Goal: Information Seeking & Learning: Find specific fact

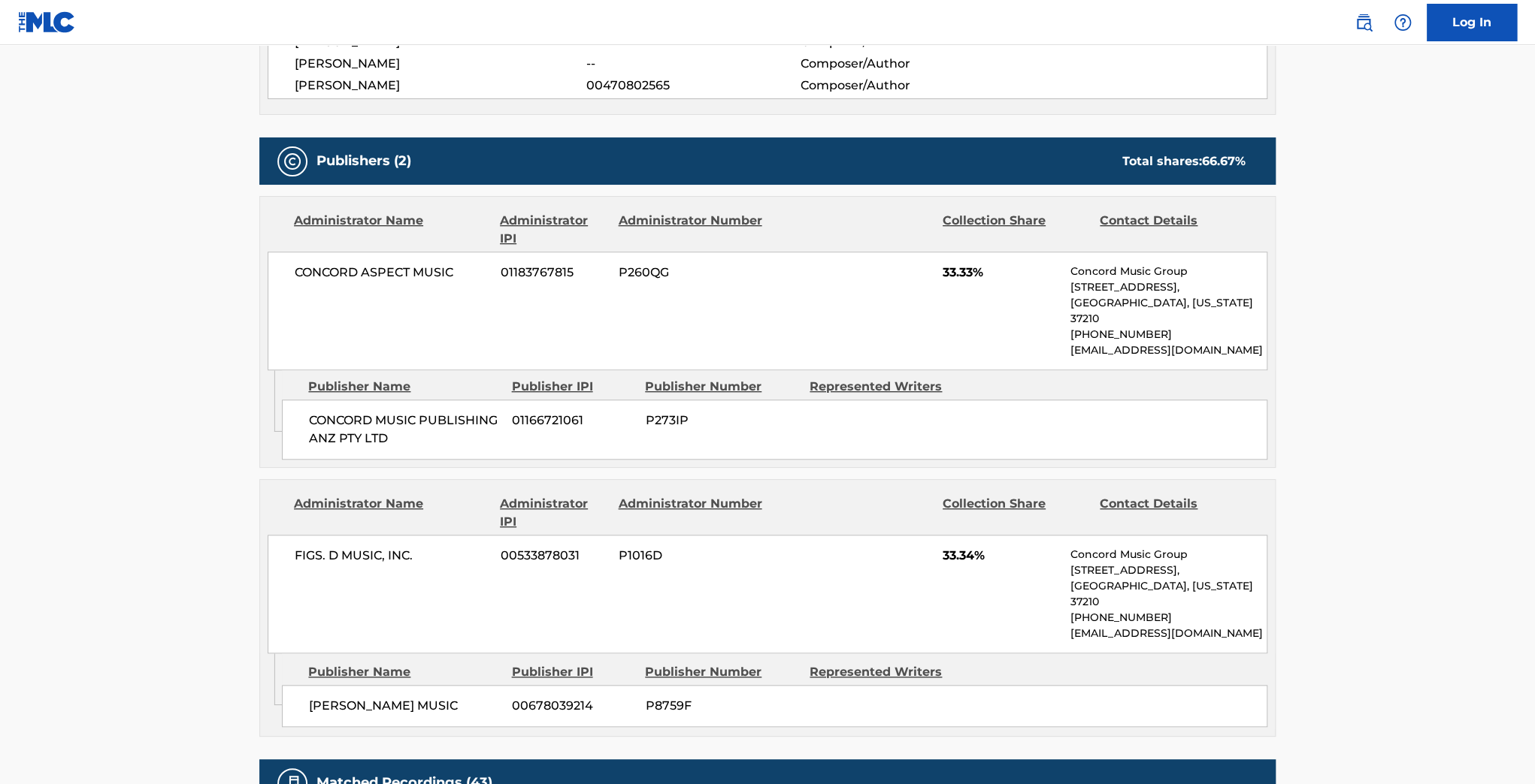
scroll to position [601, 0]
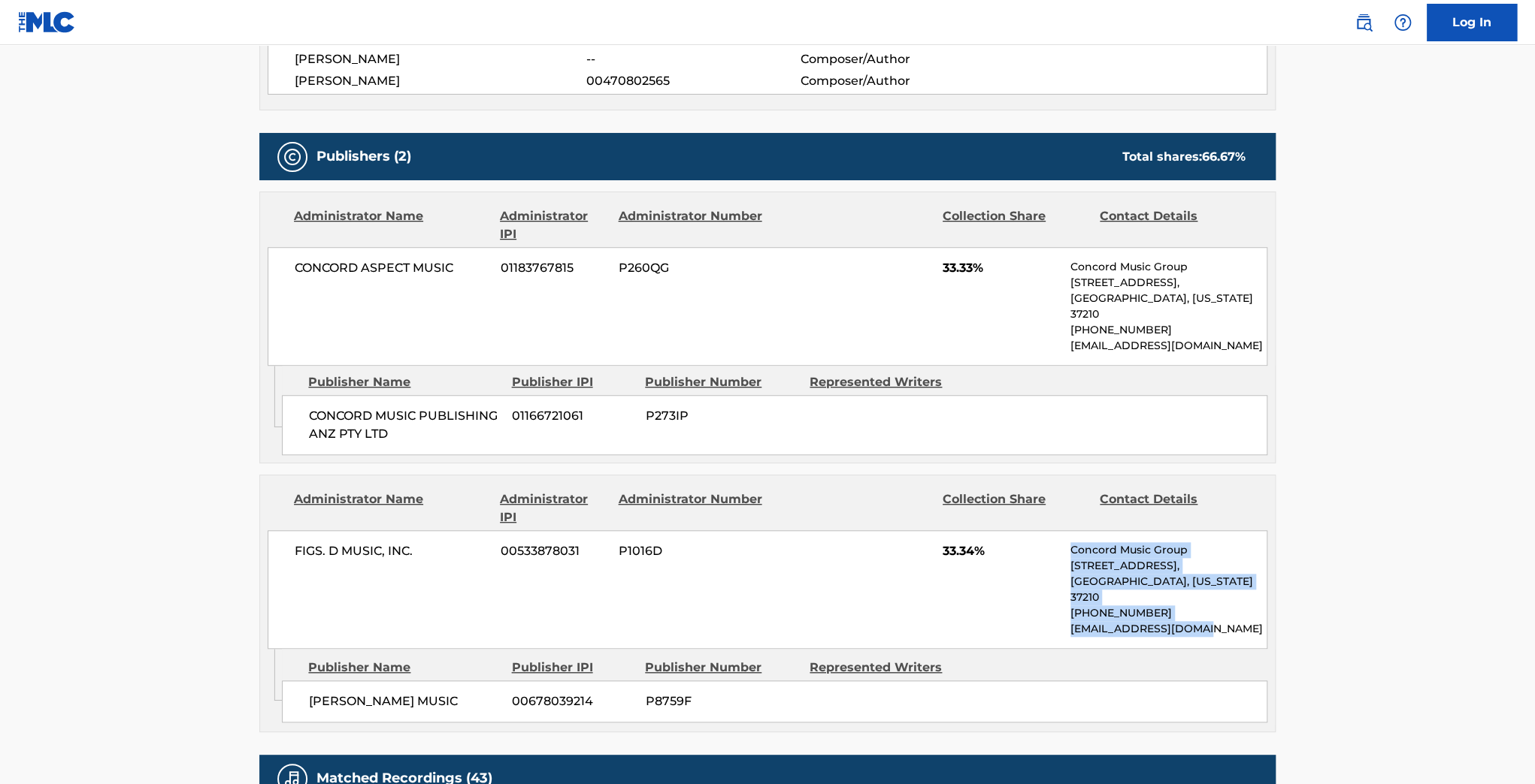
drag, startPoint x: 1070, startPoint y: 531, endPoint x: 1260, endPoint y: 595, distance: 200.5
click at [1260, 595] on div "Concord Music Group [STREET_ADDRESS][US_STATE] [PHONE_NUMBER] [EMAIL_ADDRESS][D…" at bounding box center [1168, 590] width 196 height 95
click at [1234, 649] on div "Publisher Name Publisher IPI Publisher Number Represented Writers [PERSON_NAME]…" at bounding box center [778, 687] width 993 height 75
drag, startPoint x: 1068, startPoint y: 525, endPoint x: 1223, endPoint y: 599, distance: 171.8
click at [1223, 599] on div "FIGS. D MUSIC, INC. 00533878031 P1016D 33.34% Concord Music Group [STREET_ADDRE…" at bounding box center [767, 590] width 999 height 118
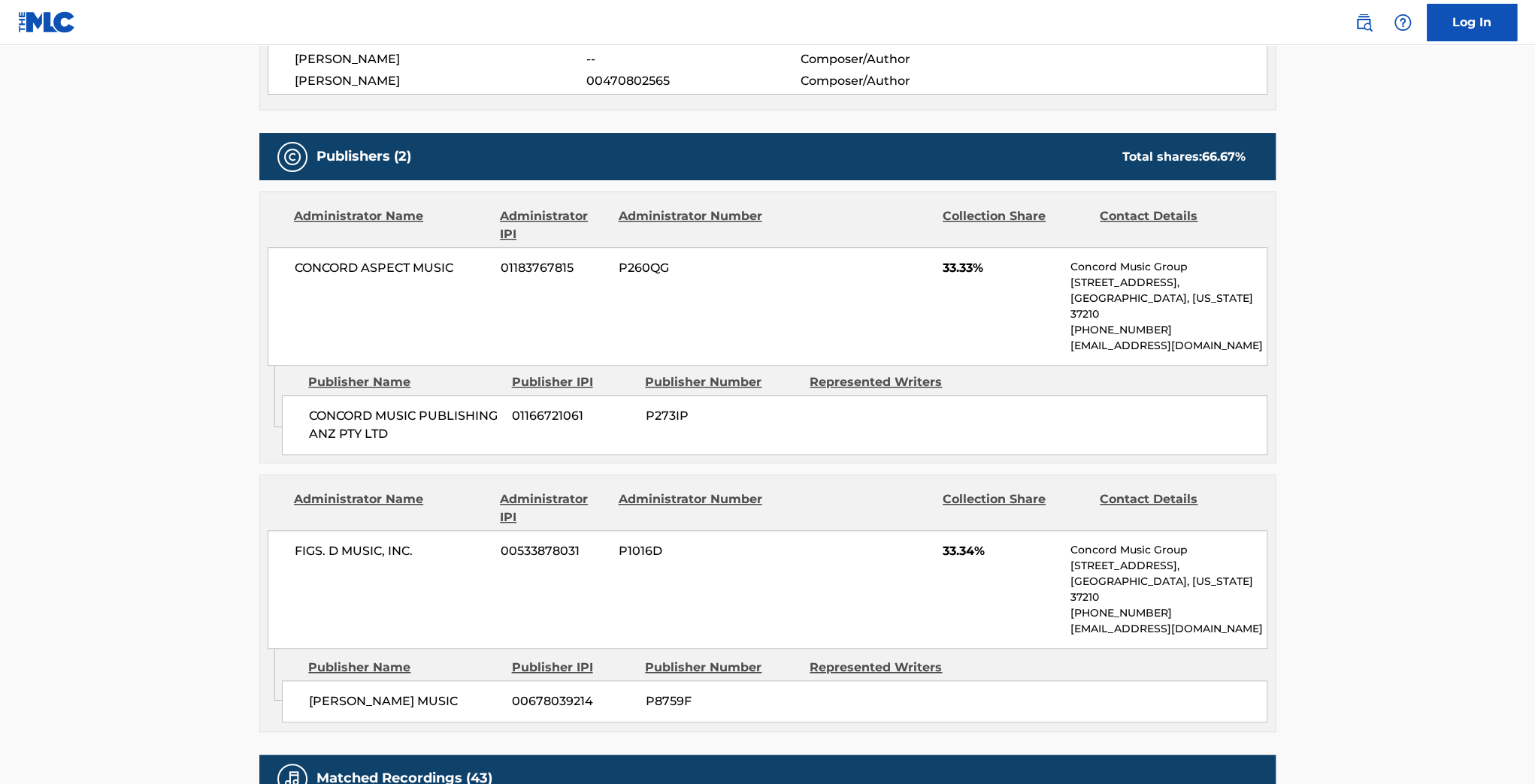
click at [1197, 681] on div "[PERSON_NAME] MUSIC 00678039214 P8759F" at bounding box center [775, 702] width 985 height 42
click at [163, 97] on main "< Back to public search results Copy work link NEXT LEVEL Work Detail Member Wo…" at bounding box center [767, 380] width 1535 height 1871
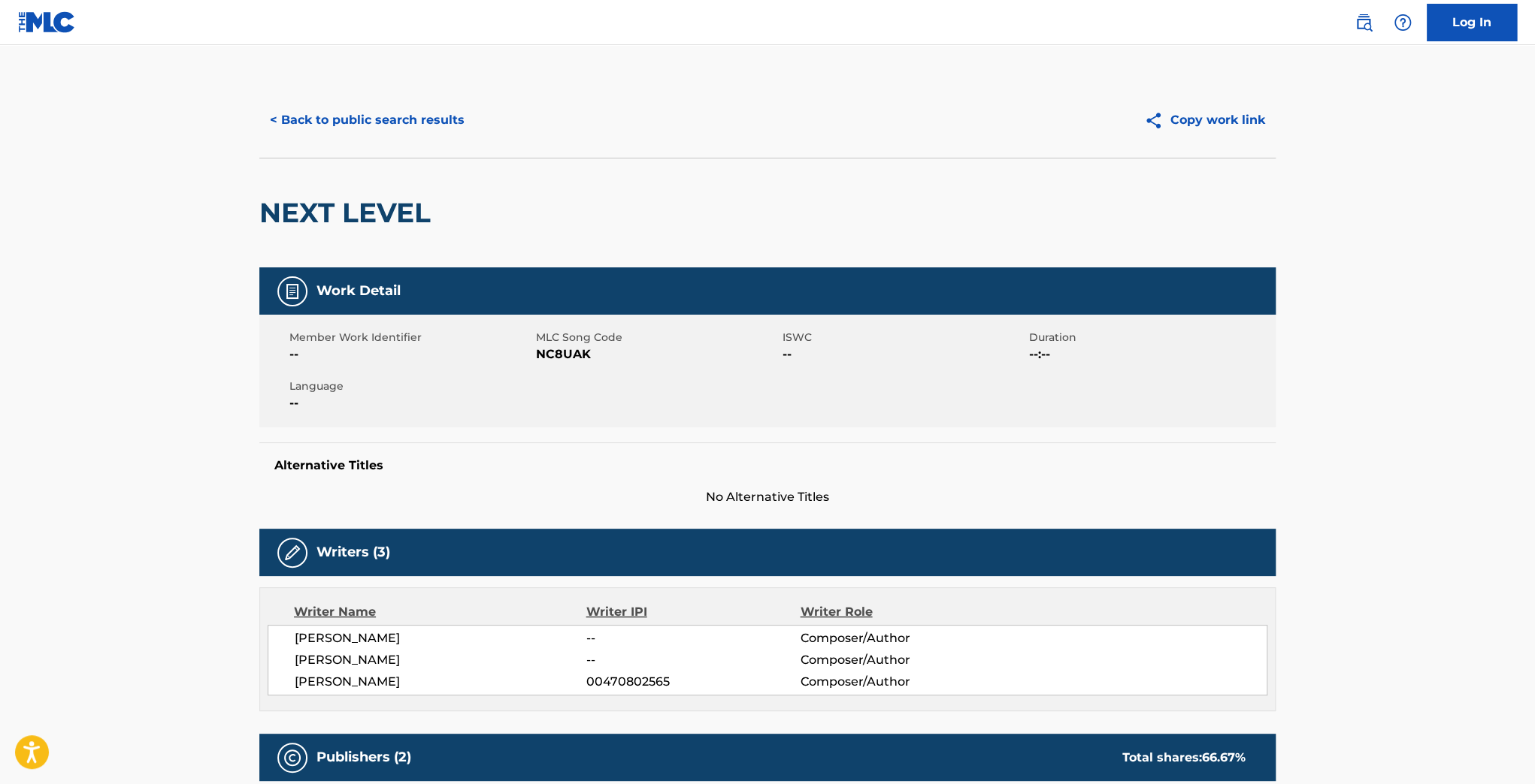
click at [332, 118] on button "< Back to public search results" at bounding box center [367, 121] width 216 height 38
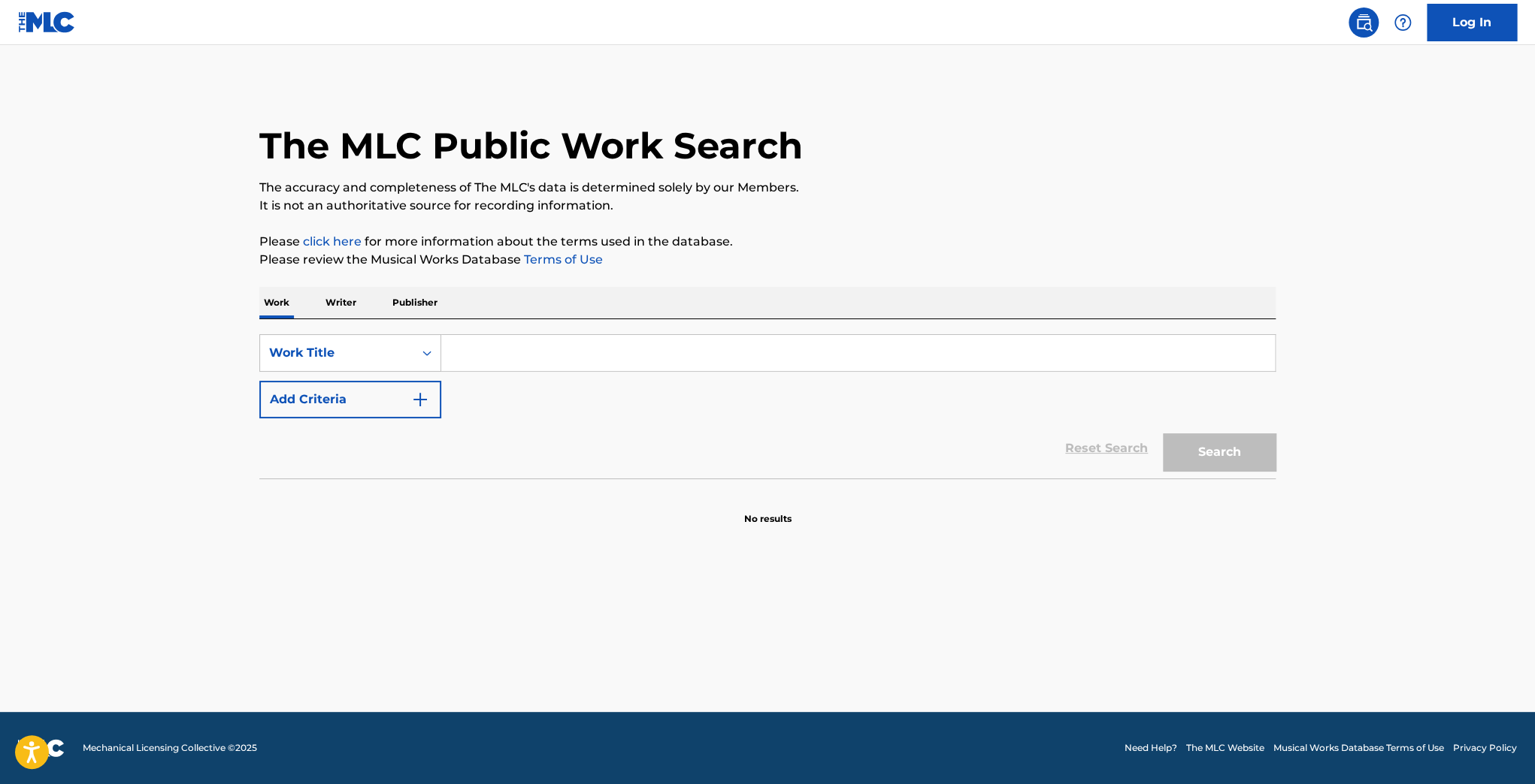
drag, startPoint x: 499, startPoint y: 357, endPoint x: 510, endPoint y: 368, distance: 15.6
click at [499, 357] on input "Search Form" at bounding box center [858, 353] width 834 height 36
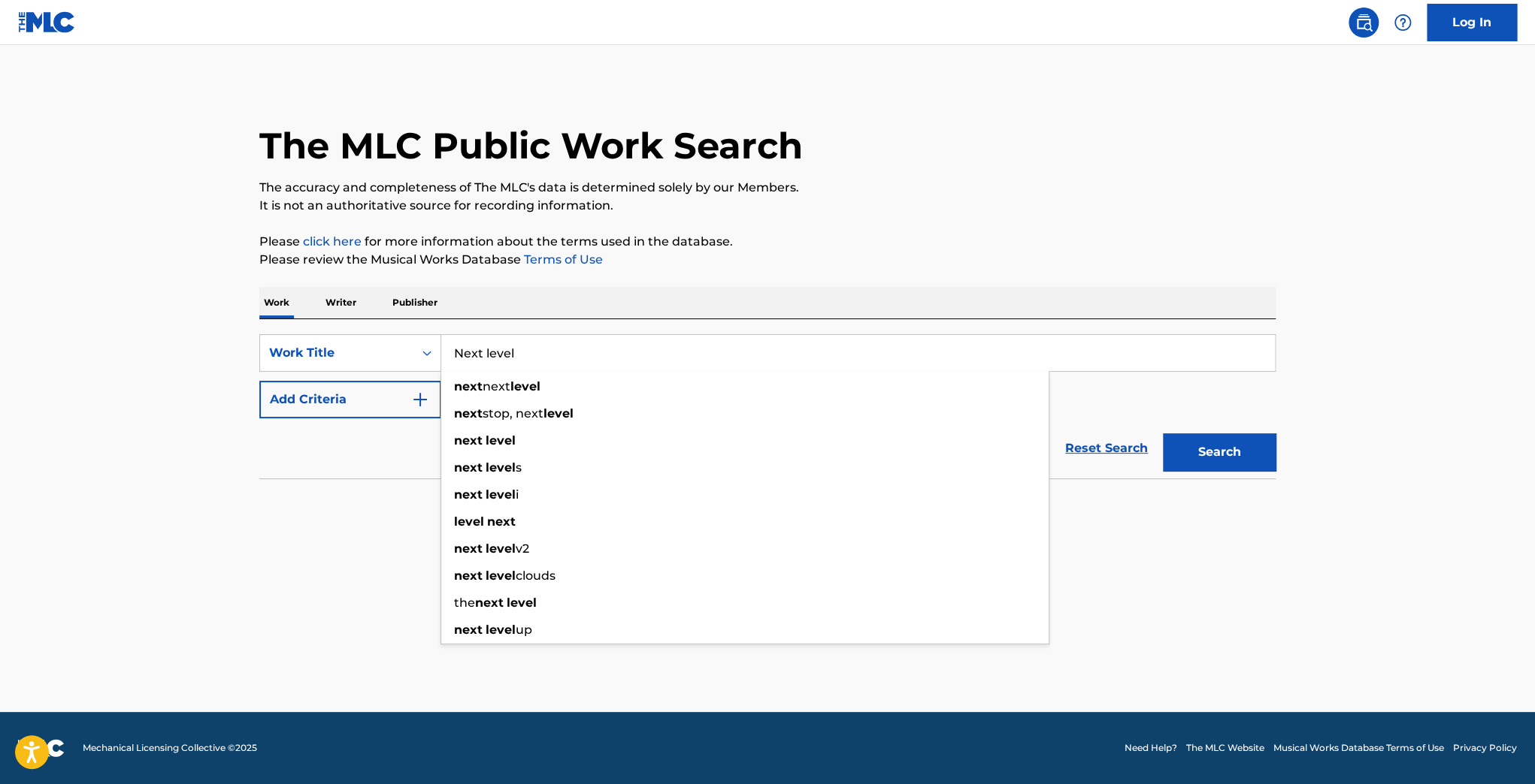
type input "Next level"
click at [347, 403] on button "Add Criteria" at bounding box center [350, 400] width 182 height 38
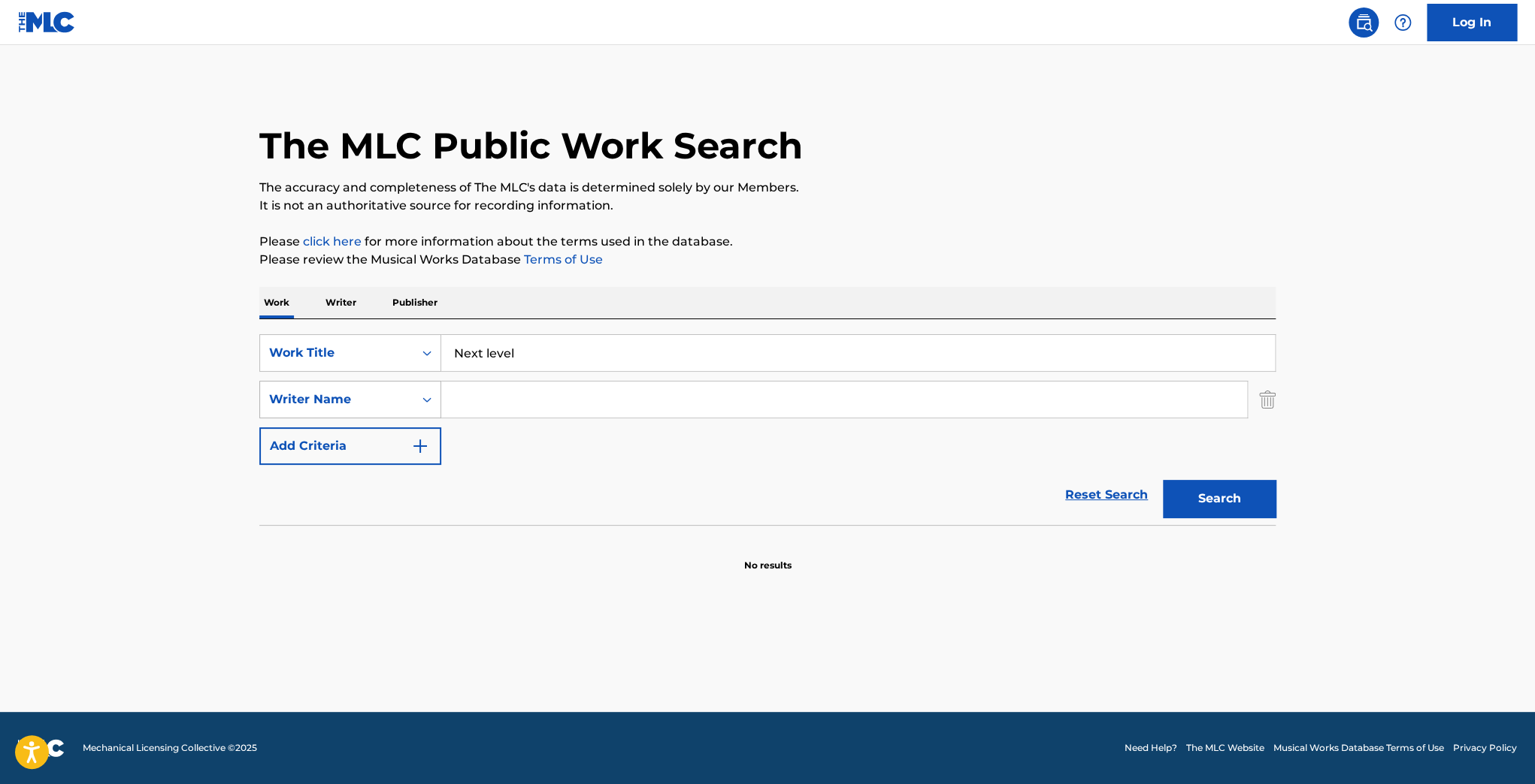
click at [356, 408] on div "Writer Name" at bounding box center [336, 400] width 135 height 18
click at [490, 397] on input "Search Form" at bounding box center [844, 400] width 806 height 36
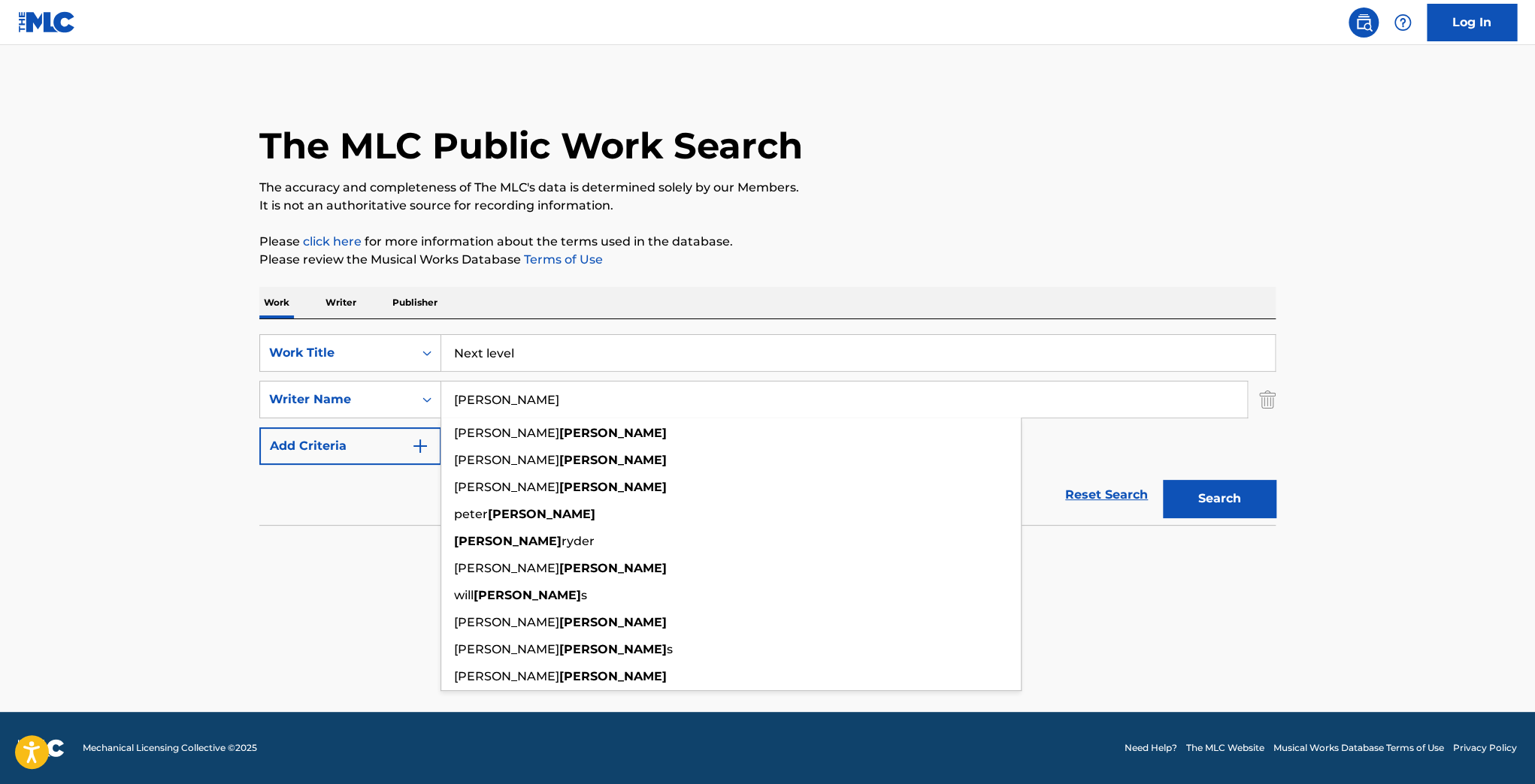
type input "Mcginnis"
click at [1216, 490] on button "Search" at bounding box center [1219, 499] width 112 height 38
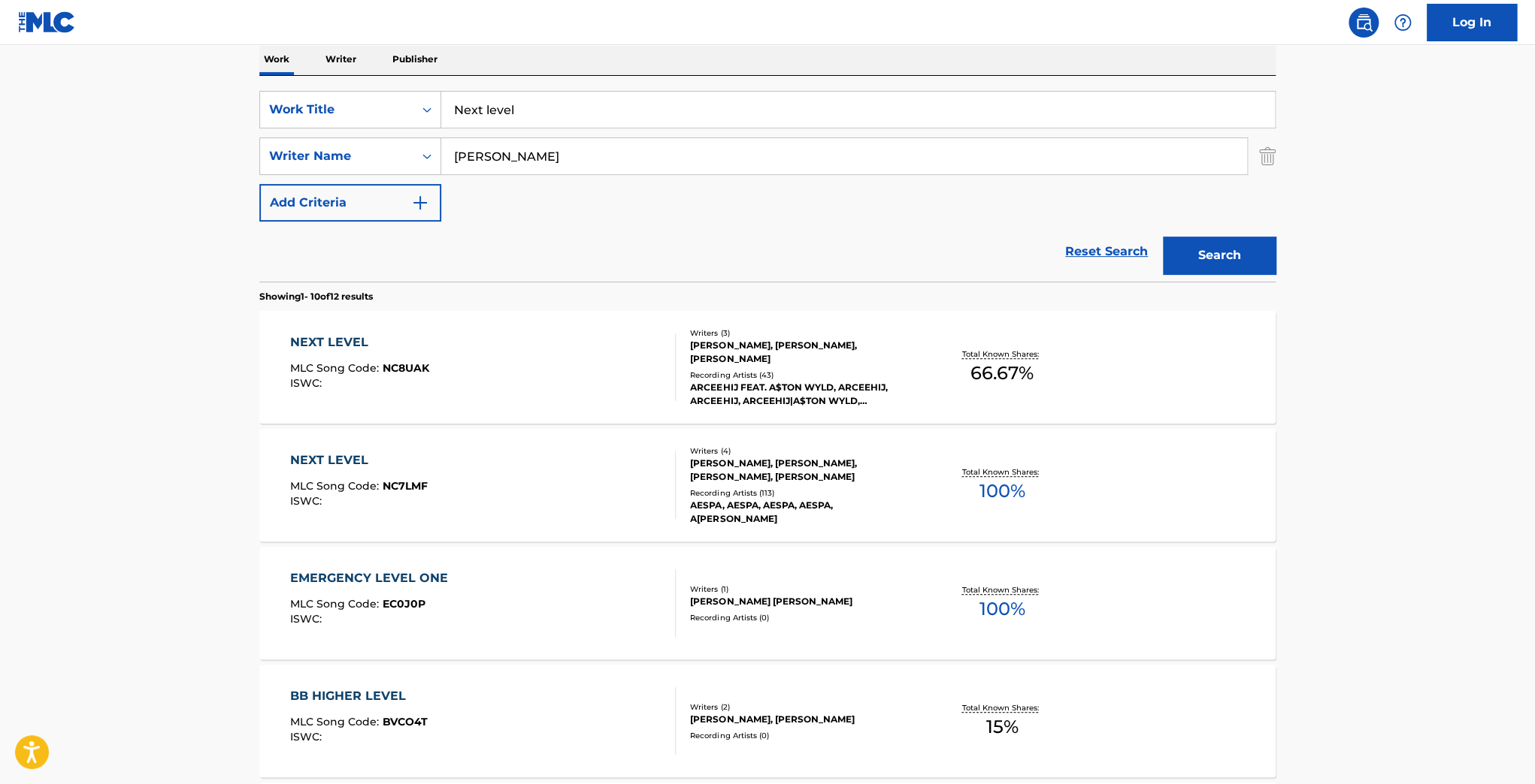
scroll to position [240, 0]
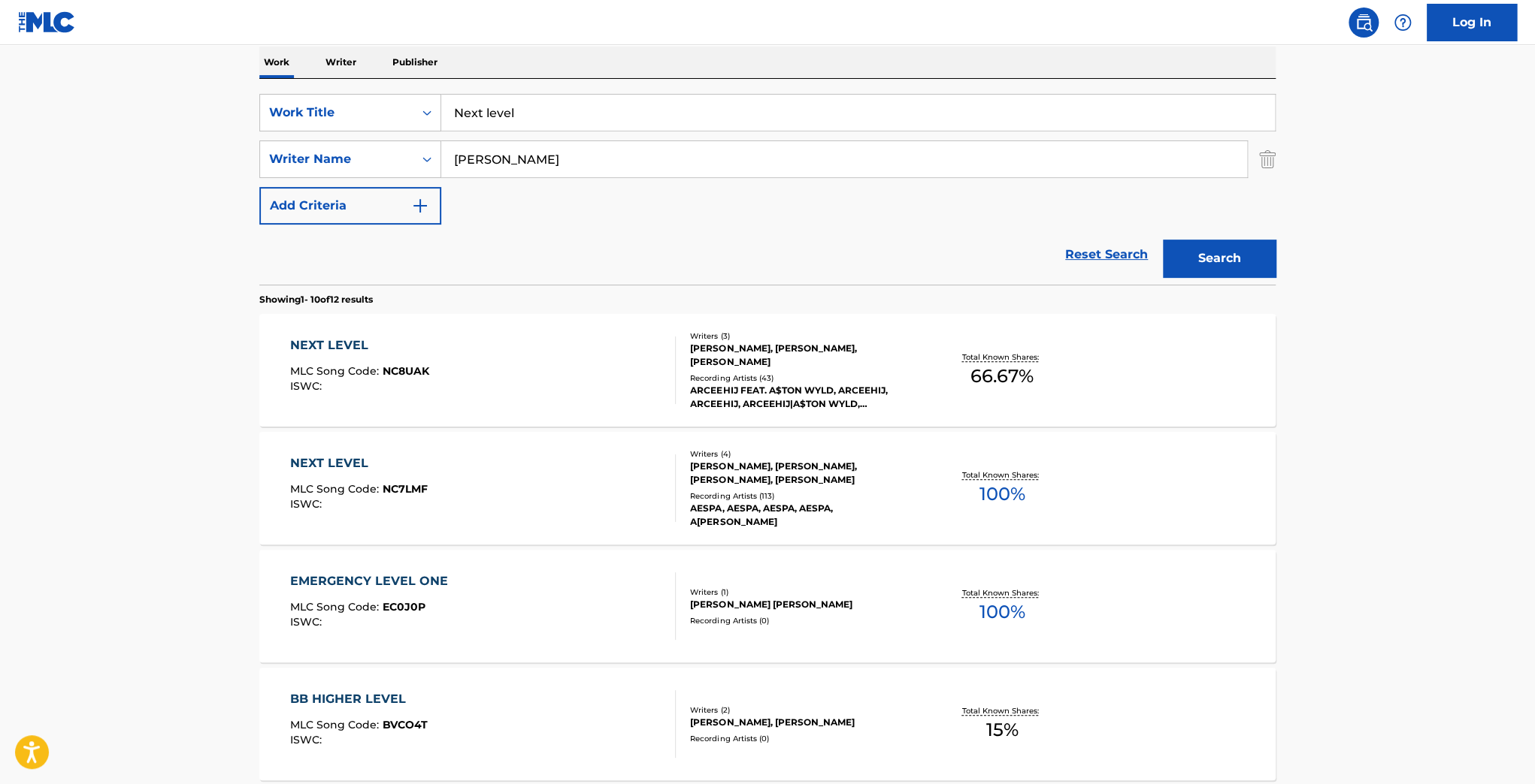
click at [468, 480] on div "NEXT LEVEL MLC Song Code : NC7LMF ISWC :" at bounding box center [484, 488] width 386 height 68
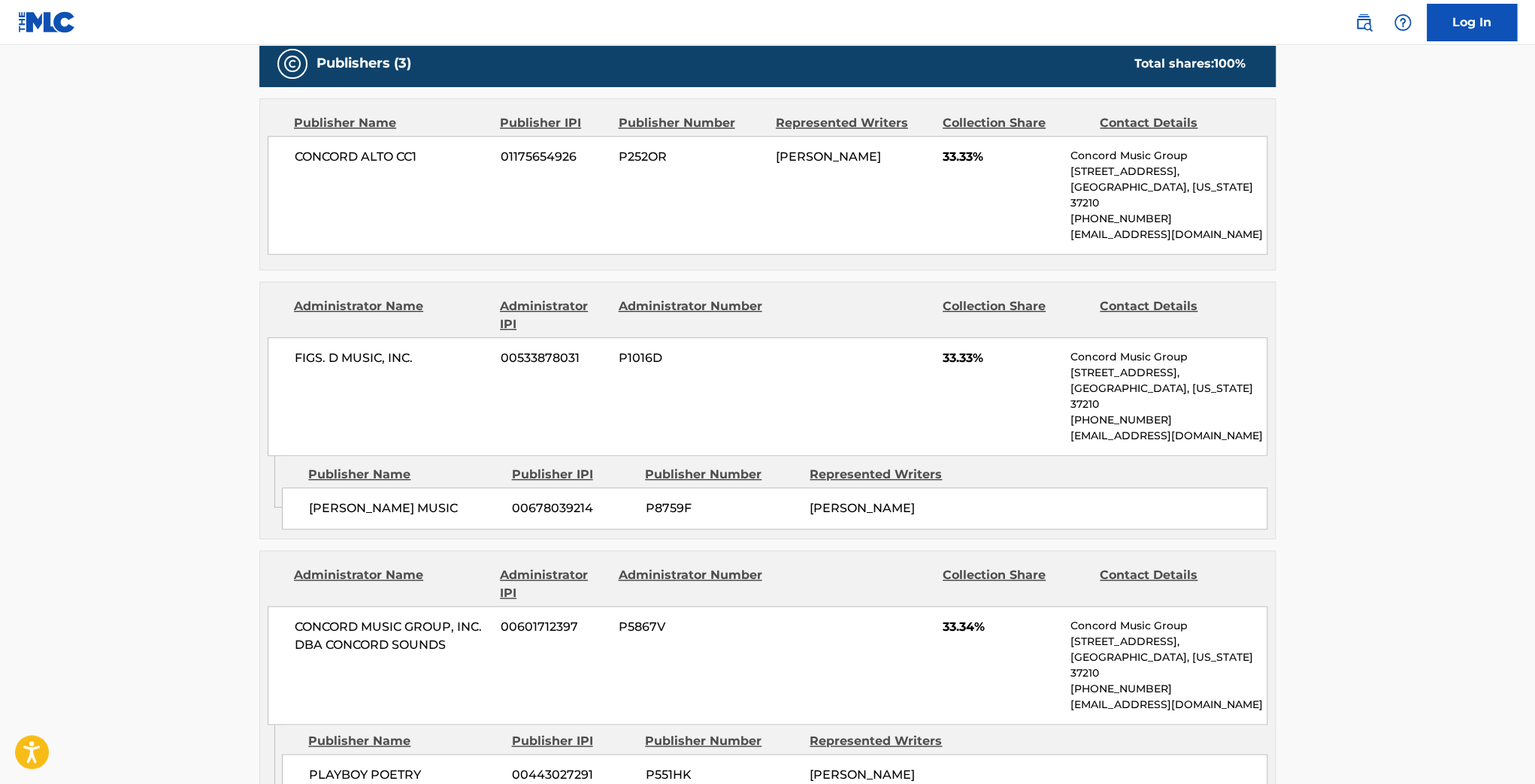
scroll to position [721, 0]
